Goal: Transaction & Acquisition: Download file/media

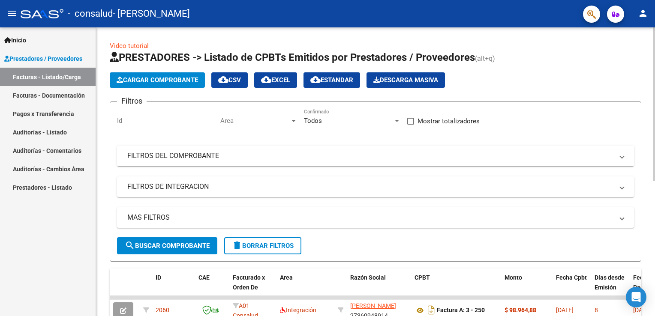
scroll to position [213, 0]
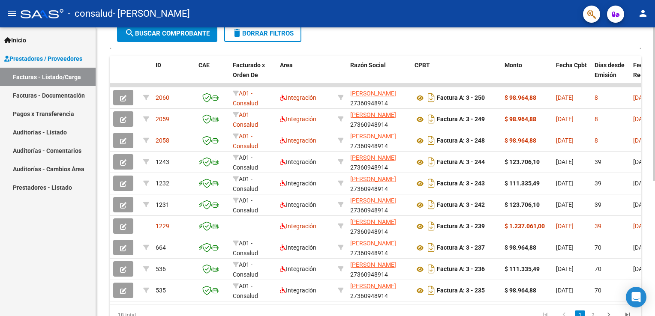
drag, startPoint x: 650, startPoint y: 148, endPoint x: 650, endPoint y: 168, distance: 20.2
click at [650, 168] on div "Video tutorial PRESTADORES -> Listado de CPBTs Emitidos por Prestadores / Prove…" at bounding box center [375, 84] width 559 height 539
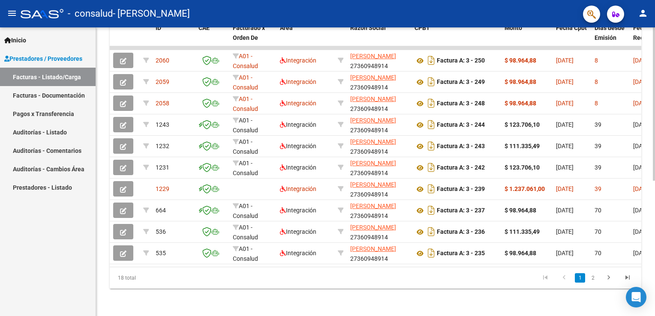
scroll to position [255, 0]
click at [650, 257] on div "Video tutorial PRESTADORES -> Listado de CPBTs Emitidos por Prestadores / Prove…" at bounding box center [376, 47] width 561 height 539
click at [593, 281] on link "2" at bounding box center [592, 277] width 10 height 9
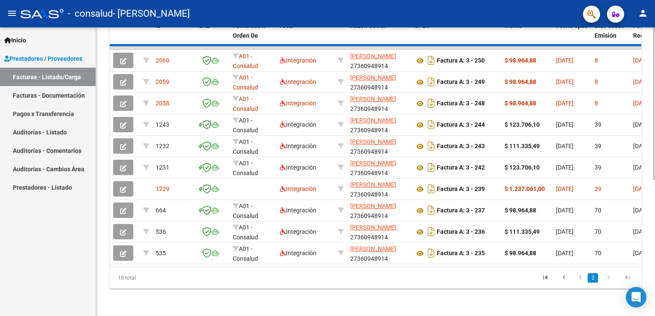
scroll to position [212, 0]
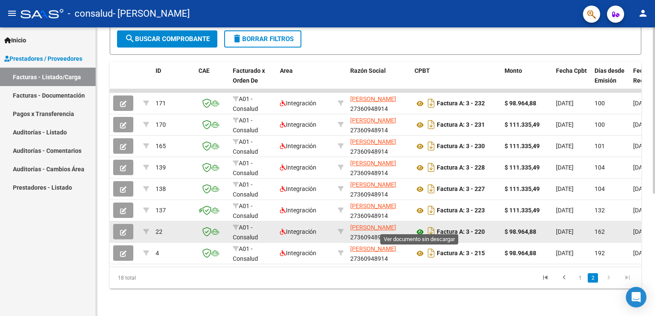
click at [420, 227] on icon at bounding box center [419, 232] width 11 height 10
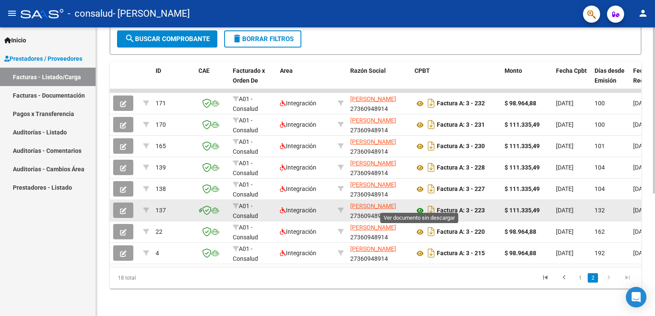
click at [420, 206] on icon at bounding box center [419, 211] width 11 height 10
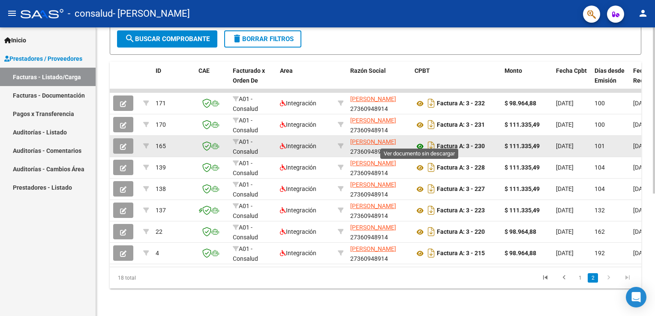
click at [420, 142] on icon at bounding box center [419, 146] width 11 height 10
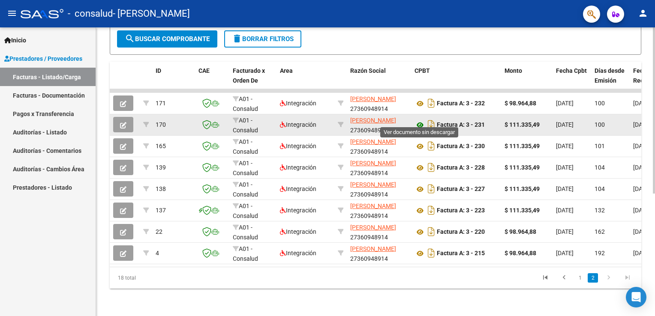
click at [417, 120] on icon at bounding box center [419, 125] width 11 height 10
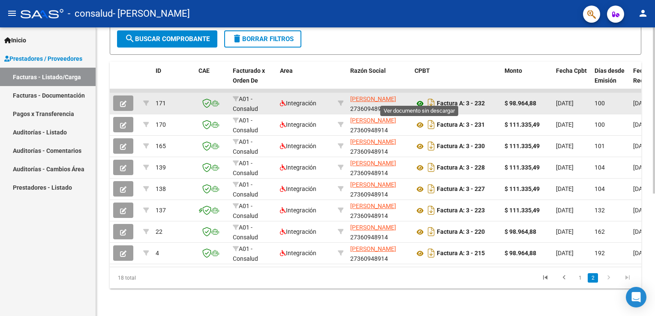
click at [423, 99] on icon at bounding box center [419, 104] width 11 height 10
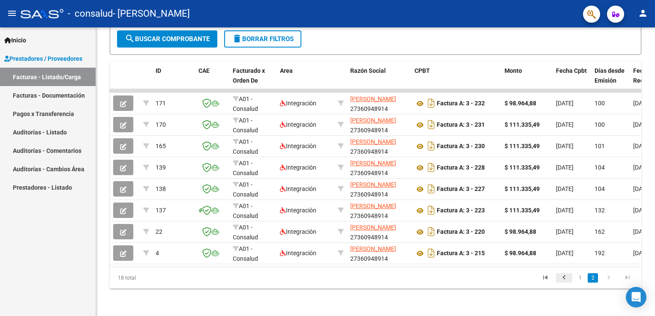
click at [565, 278] on icon "go to previous page" at bounding box center [563, 279] width 11 height 10
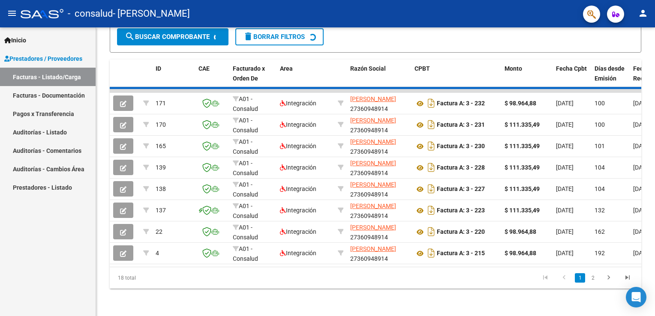
scroll to position [213, 0]
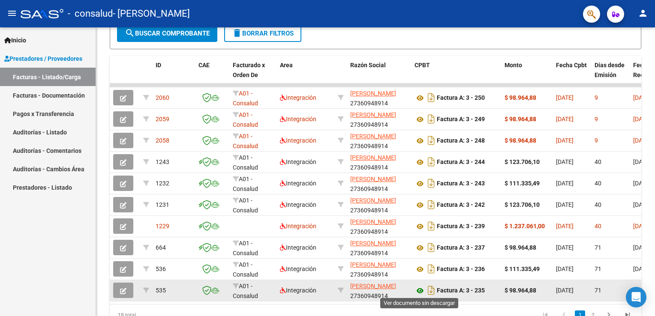
click at [419, 289] on icon at bounding box center [419, 291] width 11 height 10
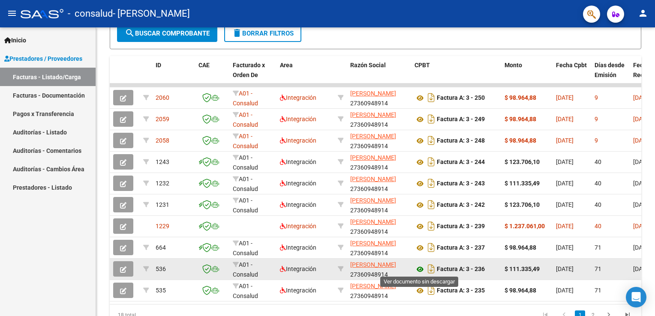
click at [419, 266] on icon at bounding box center [419, 269] width 11 height 10
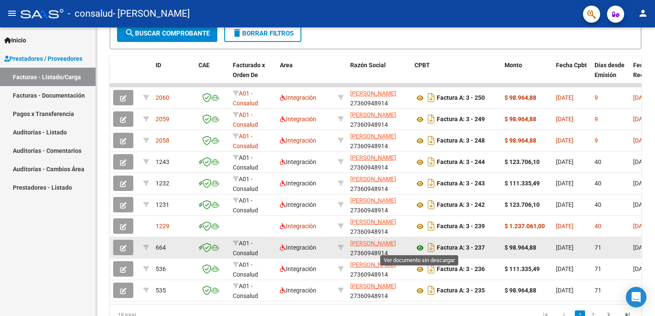
click at [421, 248] on icon at bounding box center [419, 248] width 11 height 10
